Goal: Check status: Check status

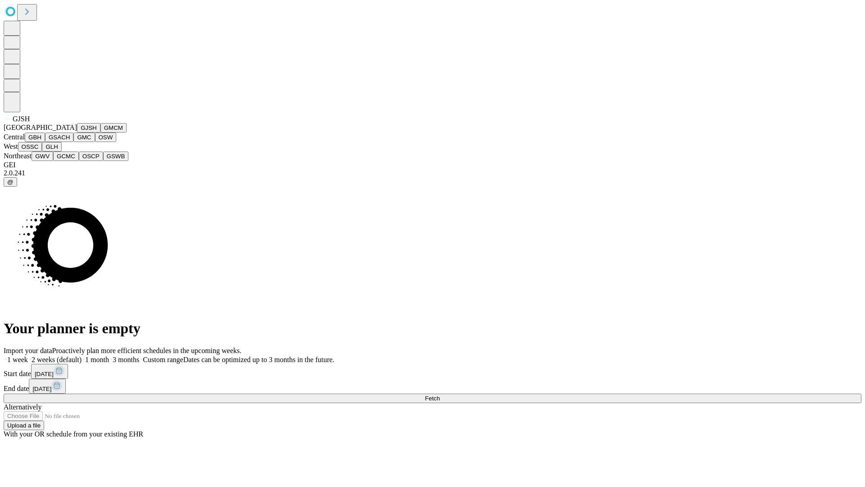
click at [77, 132] on button "GJSH" at bounding box center [88, 127] width 23 height 9
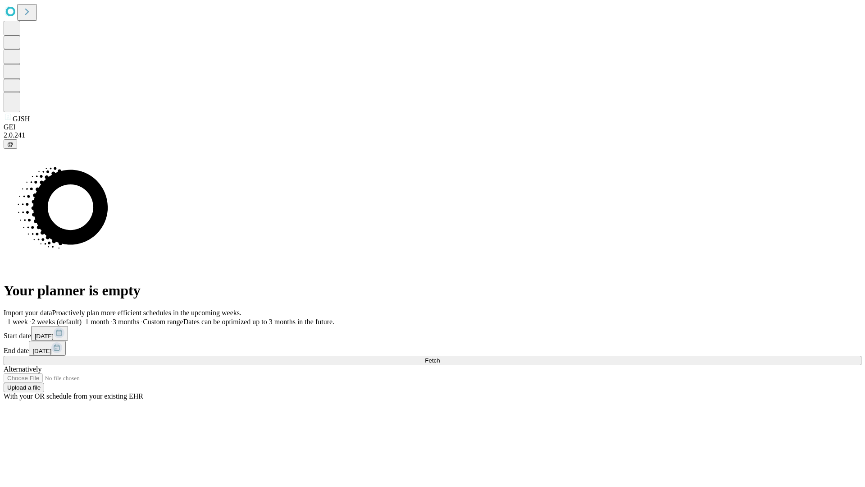
click at [28, 318] on label "1 week" at bounding box center [16, 322] width 24 height 8
click at [440, 357] on span "Fetch" at bounding box center [432, 360] width 15 height 7
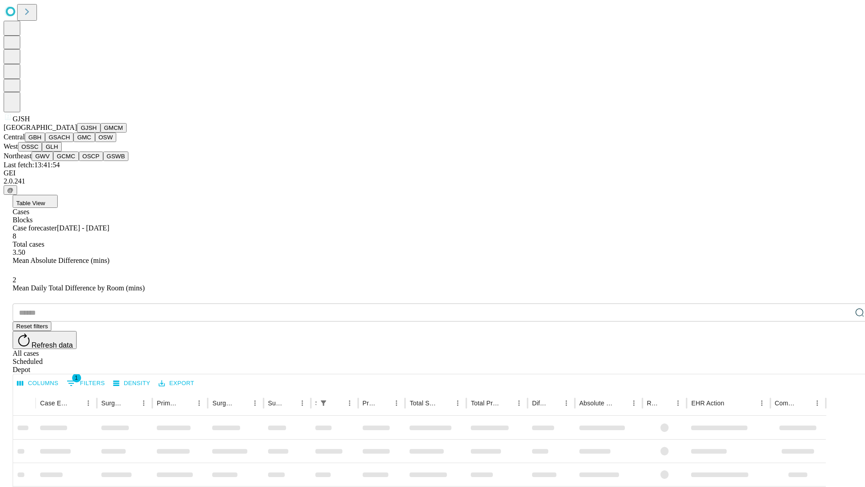
click at [100, 132] on button "GMCM" at bounding box center [113, 127] width 26 height 9
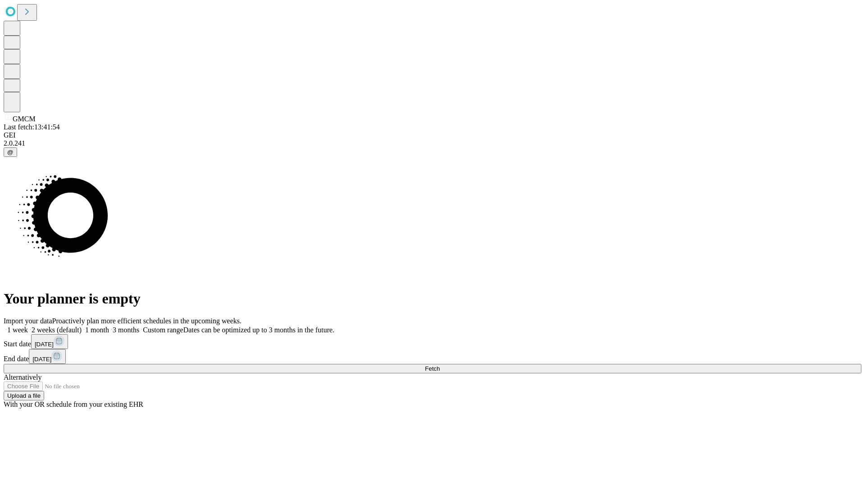
click at [28, 326] on label "1 week" at bounding box center [16, 330] width 24 height 8
click at [440, 365] on span "Fetch" at bounding box center [432, 368] width 15 height 7
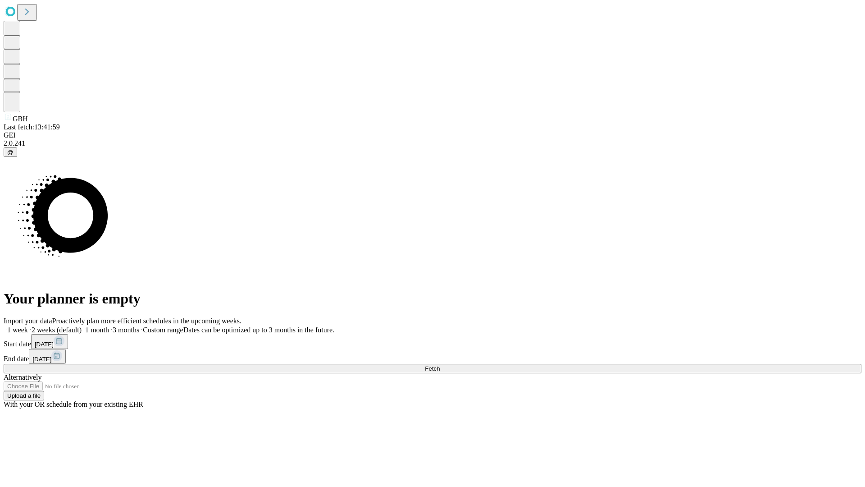
click at [28, 326] on label "1 week" at bounding box center [16, 330] width 24 height 8
click at [440, 365] on span "Fetch" at bounding box center [432, 368] width 15 height 7
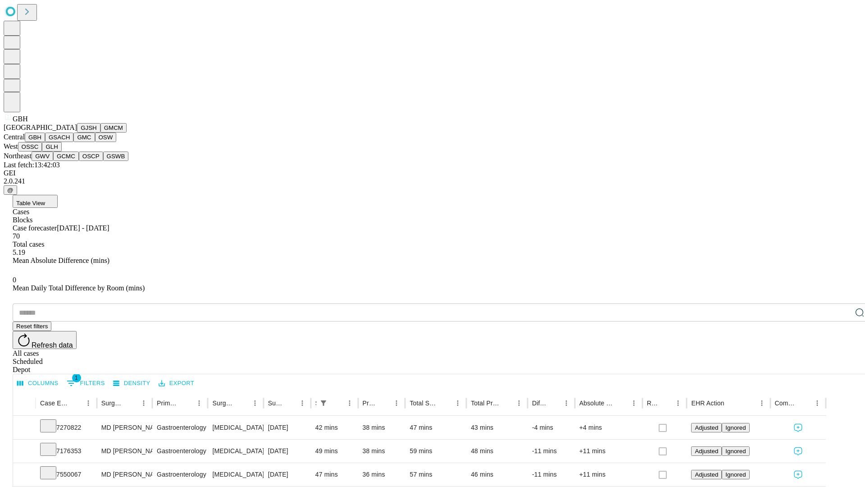
click at [70, 142] on button "GSACH" at bounding box center [59, 136] width 28 height 9
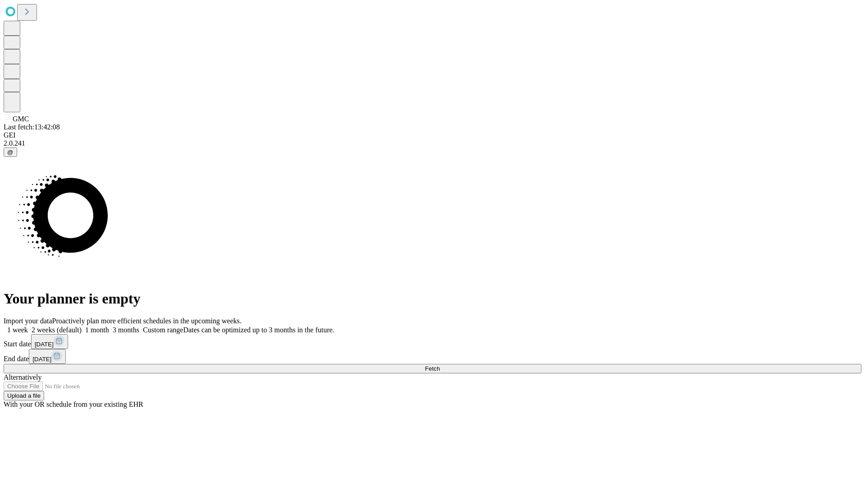
click at [28, 326] on label "1 week" at bounding box center [16, 330] width 24 height 8
click at [440, 365] on span "Fetch" at bounding box center [432, 368] width 15 height 7
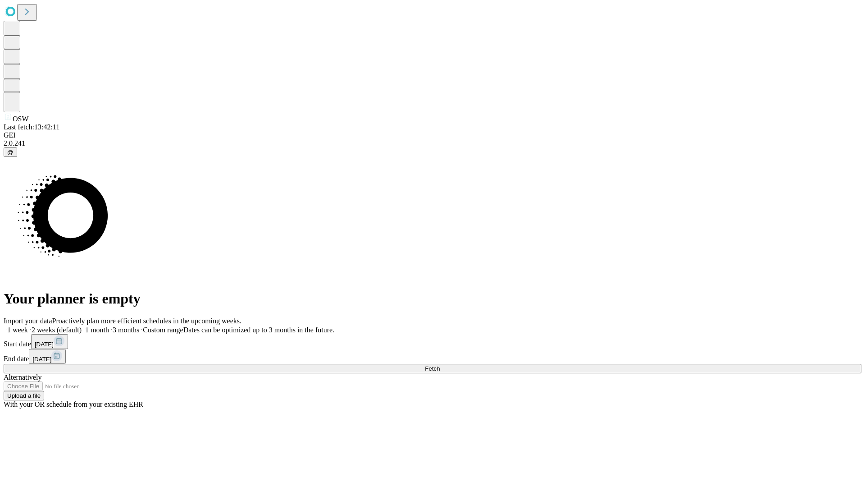
click at [28, 326] on label "1 week" at bounding box center [16, 330] width 24 height 8
click at [440, 365] on span "Fetch" at bounding box center [432, 368] width 15 height 7
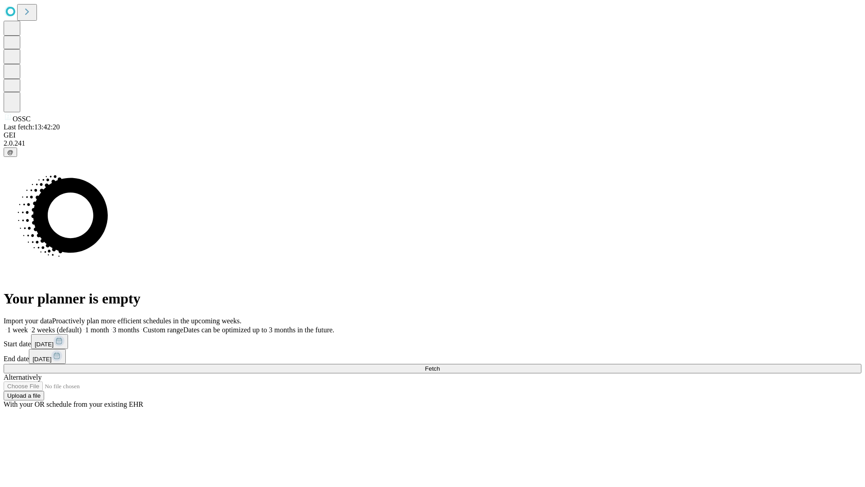
click at [28, 326] on label "1 week" at bounding box center [16, 330] width 24 height 8
click at [440, 365] on span "Fetch" at bounding box center [432, 368] width 15 height 7
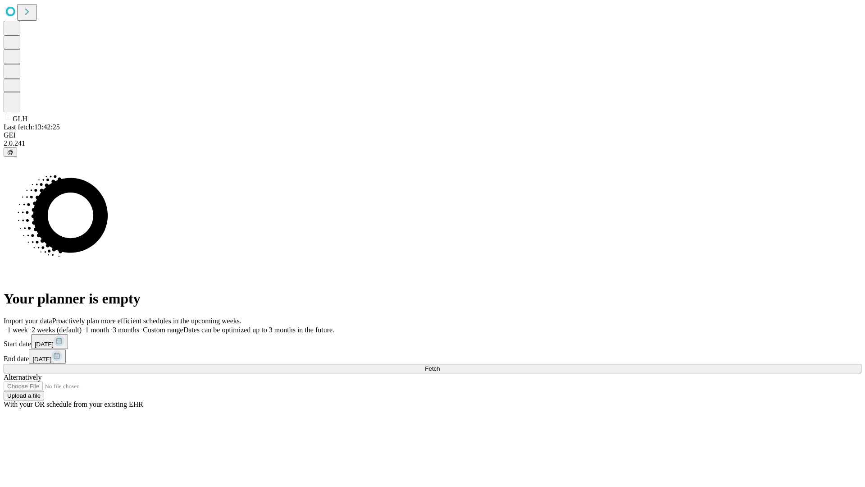
click at [440, 365] on span "Fetch" at bounding box center [432, 368] width 15 height 7
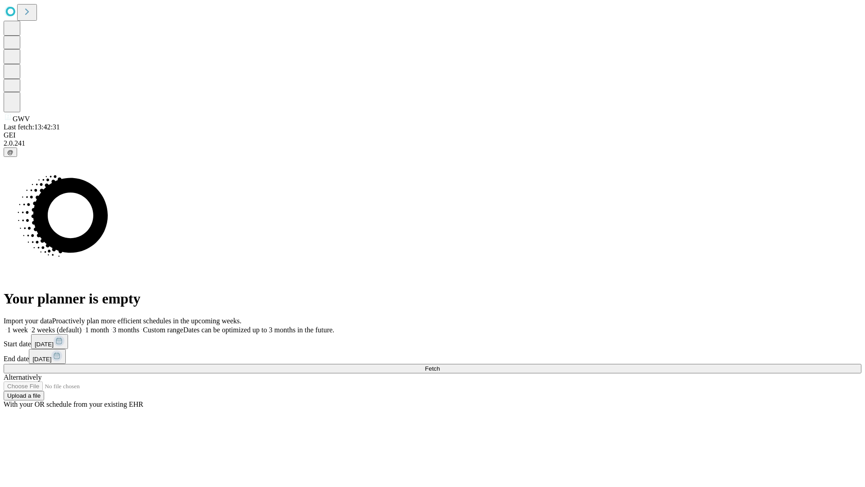
click at [440, 365] on span "Fetch" at bounding box center [432, 368] width 15 height 7
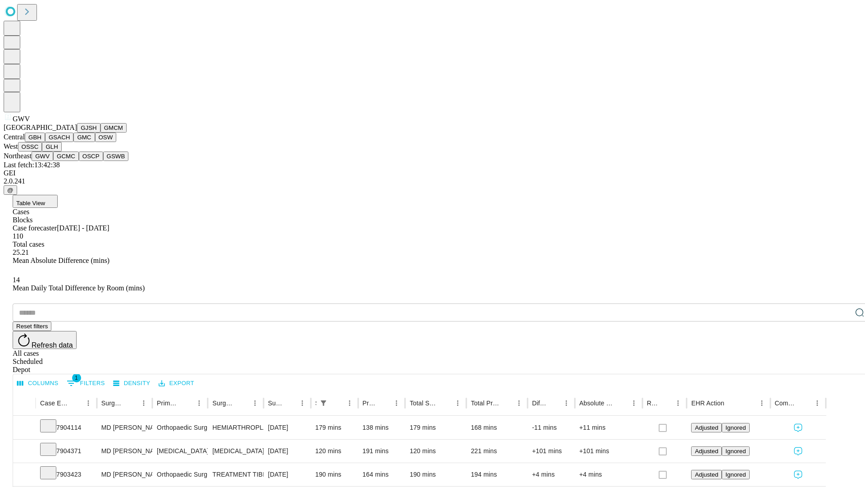
click at [70, 161] on button "GCMC" at bounding box center [66, 155] width 26 height 9
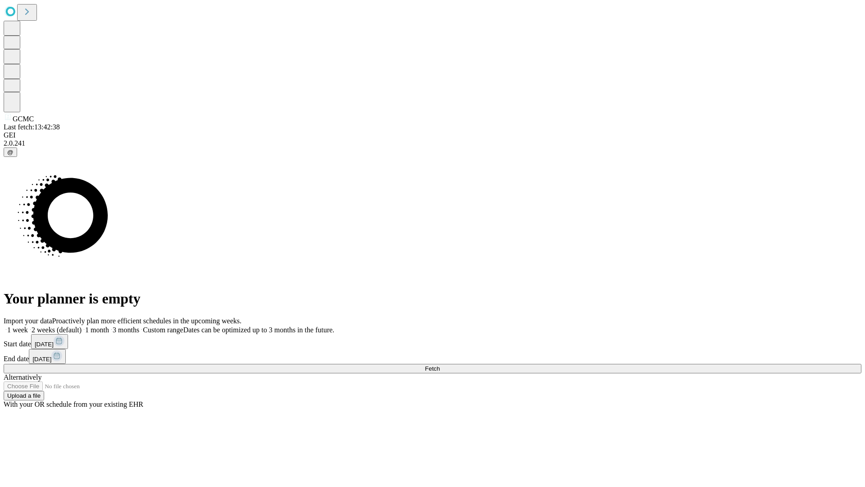
click at [28, 326] on label "1 week" at bounding box center [16, 330] width 24 height 8
click at [440, 365] on span "Fetch" at bounding box center [432, 368] width 15 height 7
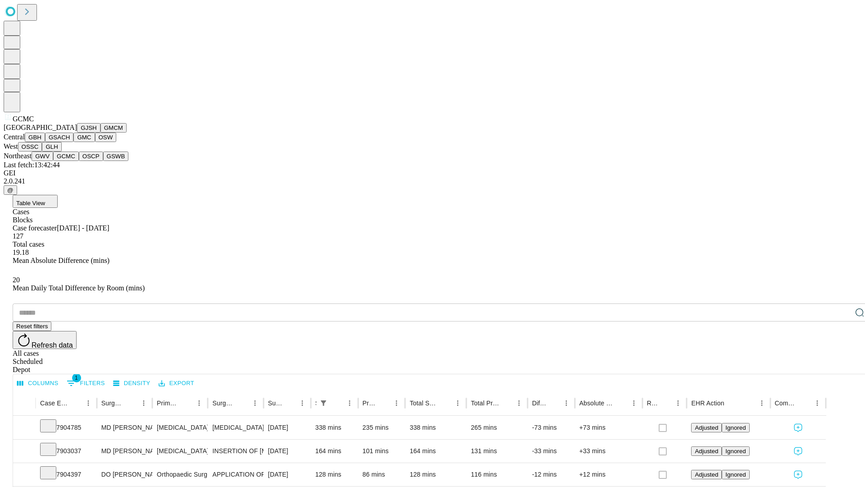
click at [79, 161] on button "OSCP" at bounding box center [91, 155] width 24 height 9
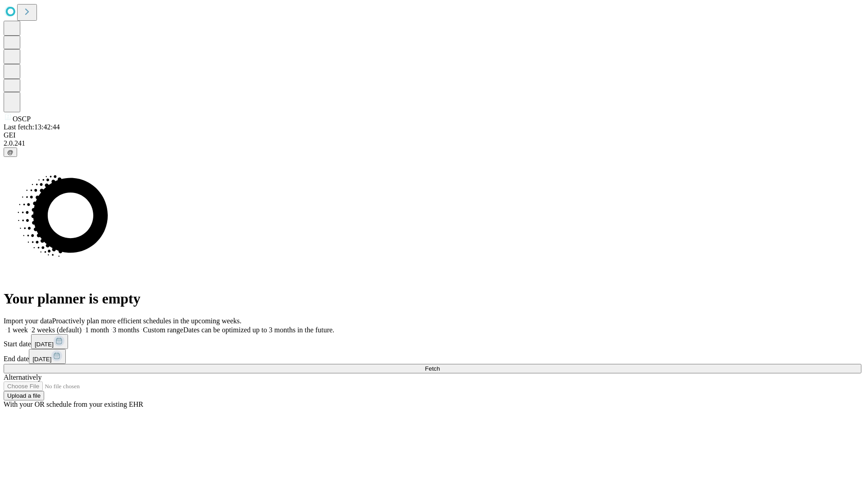
click at [28, 326] on label "1 week" at bounding box center [16, 330] width 24 height 8
click at [440, 365] on span "Fetch" at bounding box center [432, 368] width 15 height 7
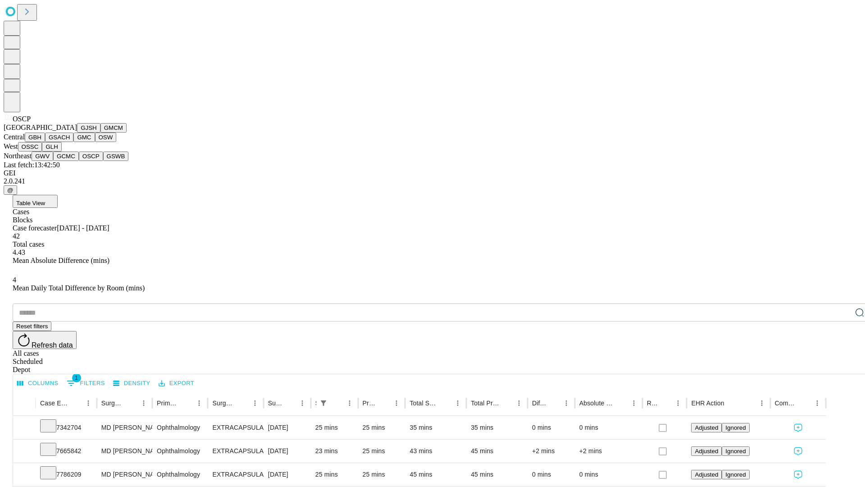
click at [103, 161] on button "GSWB" at bounding box center [116, 155] width 26 height 9
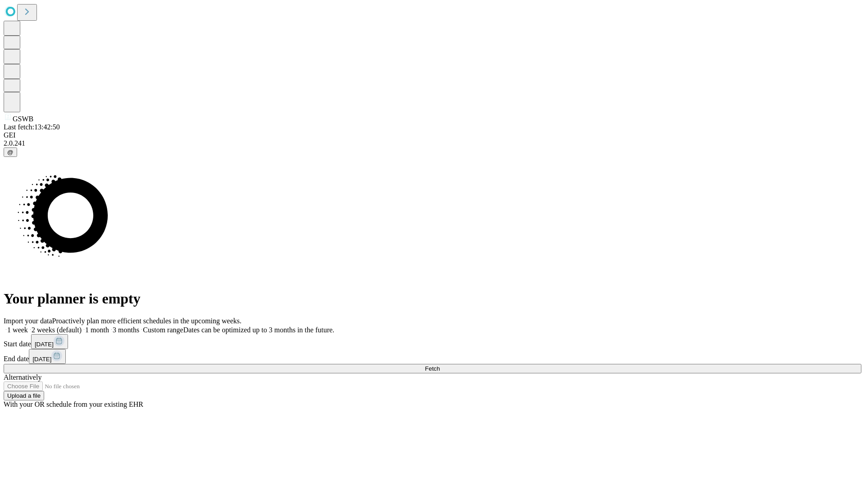
click at [28, 326] on label "1 week" at bounding box center [16, 330] width 24 height 8
click at [440, 365] on span "Fetch" at bounding box center [432, 368] width 15 height 7
